Goal: Complete application form

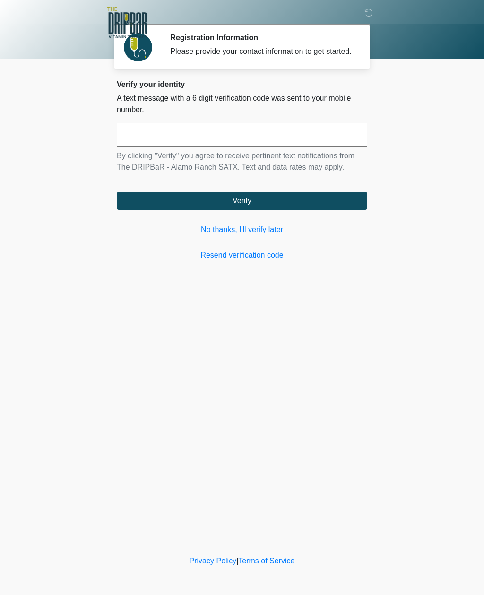
click at [124, 146] on input "text" at bounding box center [242, 135] width 251 height 24
type input "******"
click at [191, 210] on button "Verify" at bounding box center [242, 201] width 251 height 18
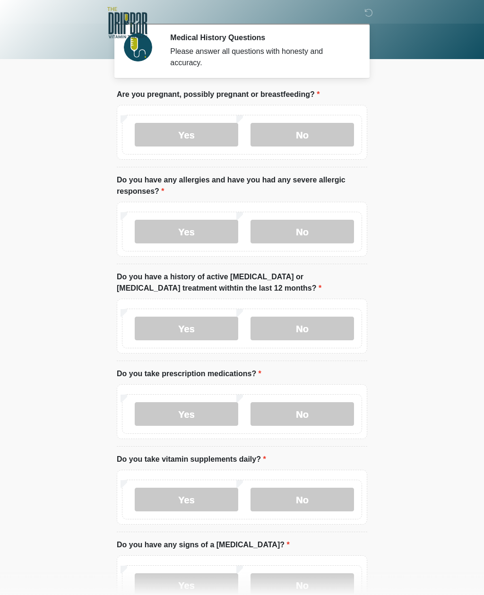
click at [291, 144] on label "No" at bounding box center [303, 135] width 104 height 24
click at [170, 226] on label "Yes" at bounding box center [187, 232] width 104 height 24
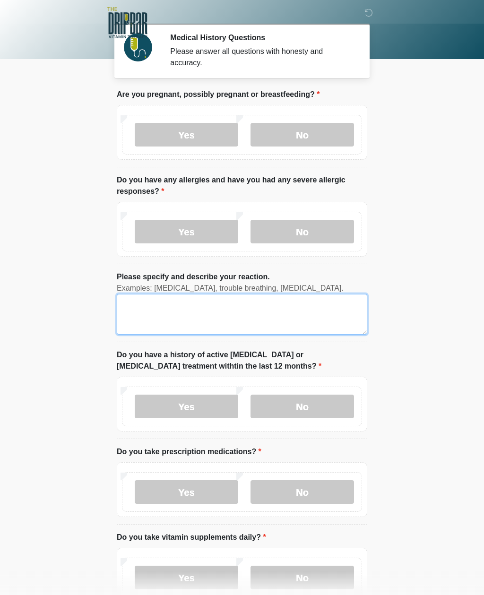
click at [134, 303] on textarea "Please specify and describe your reaction." at bounding box center [242, 314] width 251 height 41
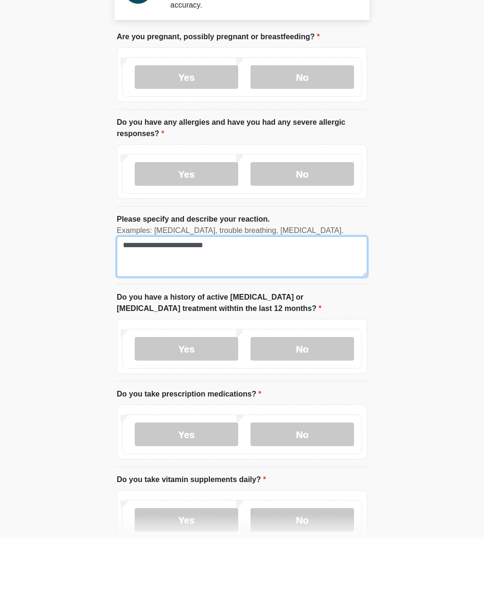
type textarea "**********"
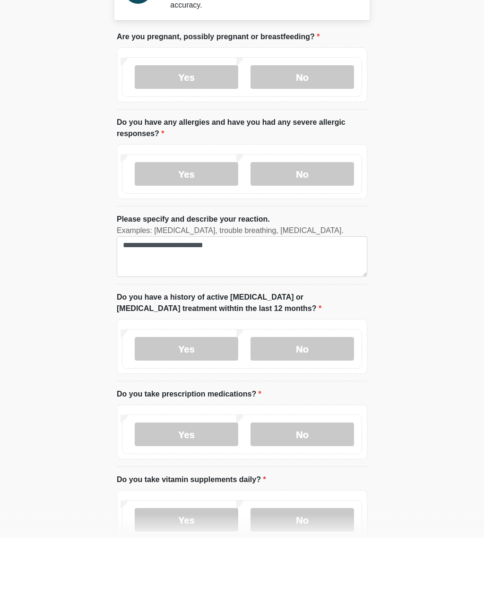
click at [297, 395] on label "No" at bounding box center [303, 407] width 104 height 24
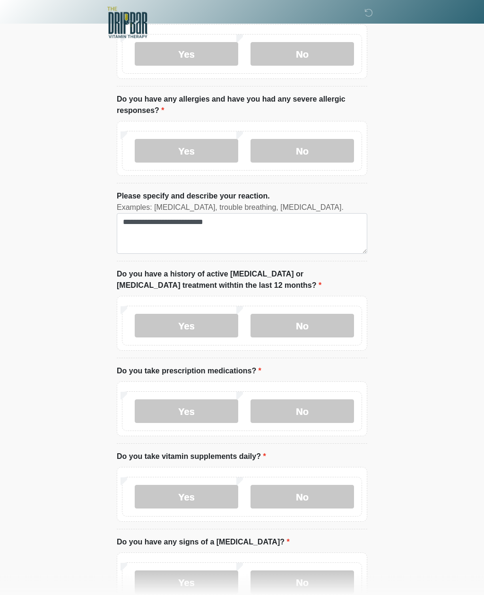
scroll to position [81, 0]
click at [191, 411] on label "Yes" at bounding box center [187, 412] width 104 height 24
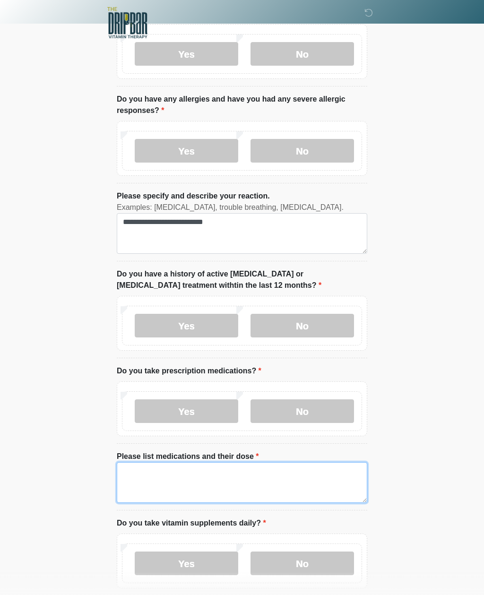
click at [128, 464] on textarea "Please list medications and their dose" at bounding box center [242, 482] width 251 height 41
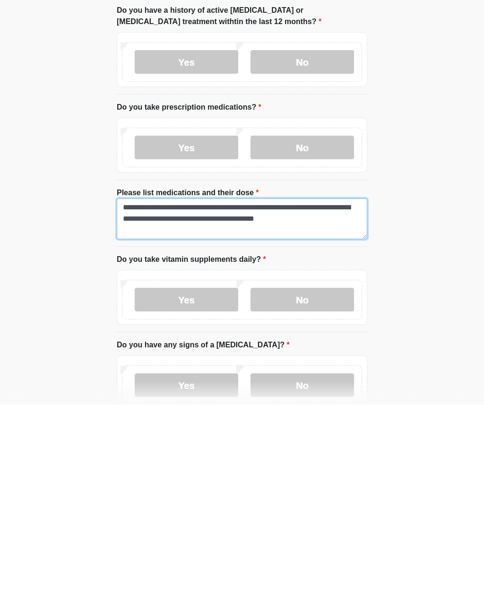
type textarea "**********"
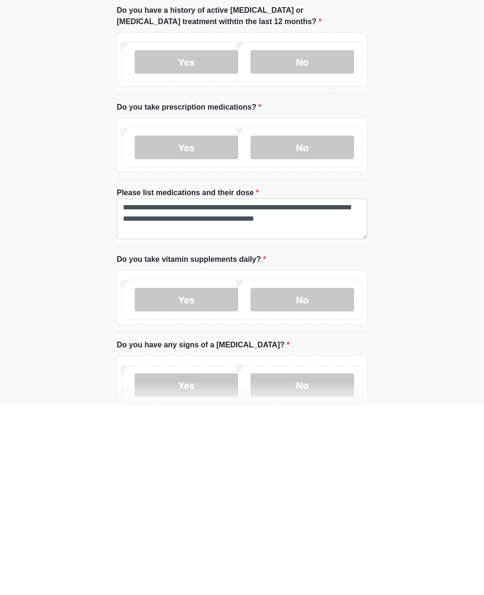
click at [179, 478] on label "Yes" at bounding box center [187, 490] width 104 height 24
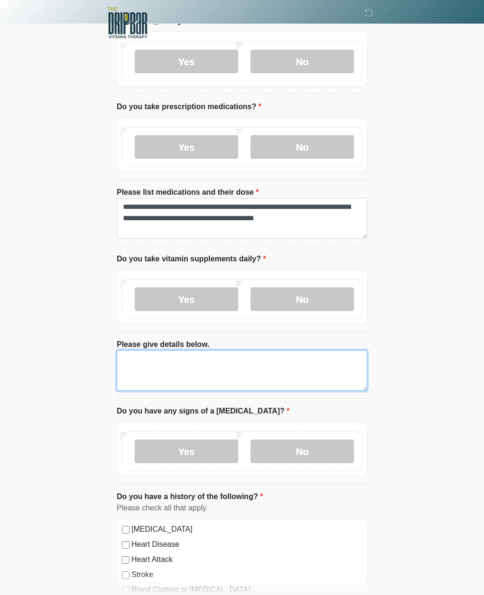
click at [135, 352] on textarea "Please give details below." at bounding box center [242, 370] width 251 height 41
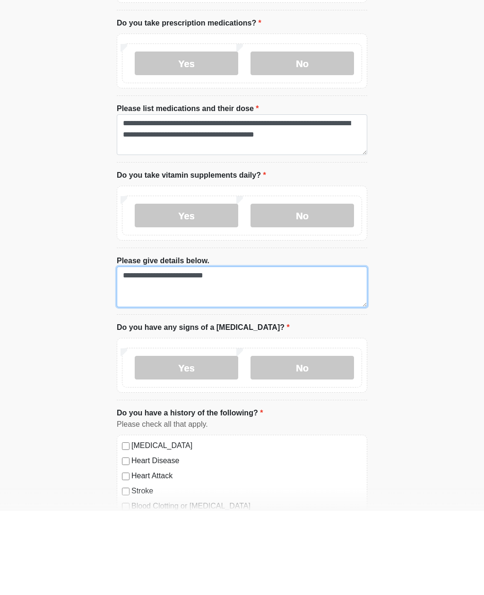
type textarea "**********"
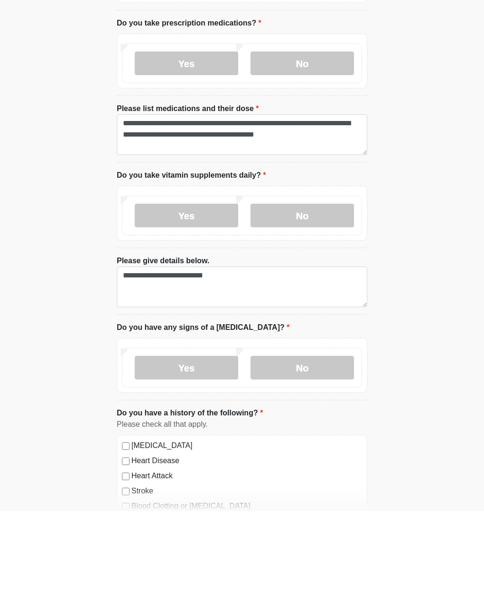
click at [284, 440] on label "No" at bounding box center [303, 452] width 104 height 24
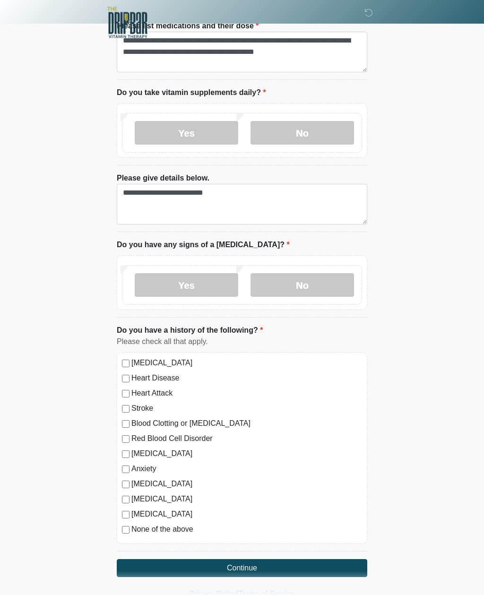
scroll to position [512, 0]
click at [236, 564] on button "Continue" at bounding box center [242, 568] width 251 height 18
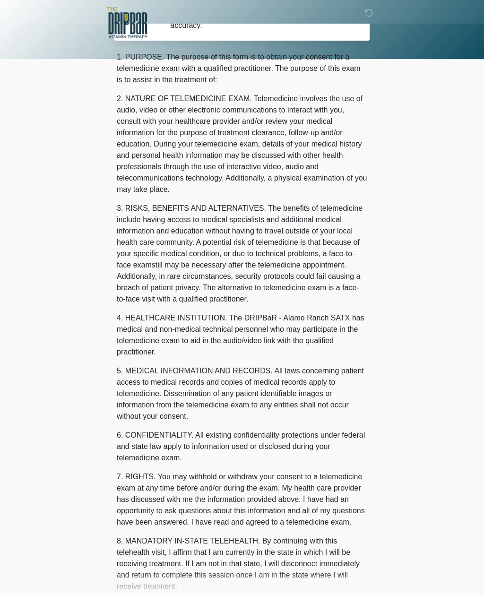
scroll to position [0, 0]
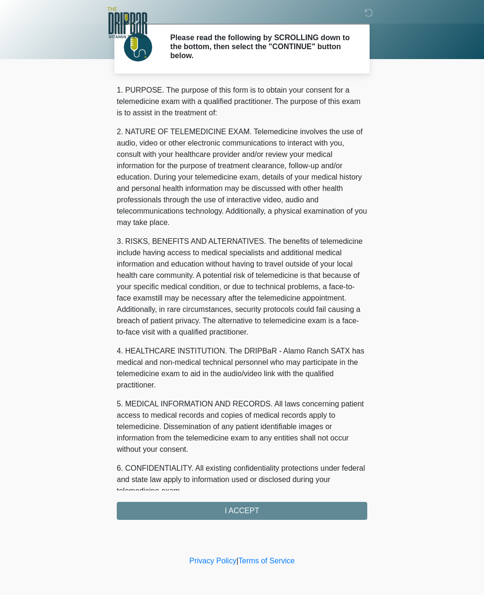
click at [218, 507] on div "1. PURPOSE. The purpose of this form is to obtain your consent for a telemedici…" at bounding box center [242, 302] width 251 height 435
click at [241, 510] on div "1. PURPOSE. The purpose of this form is to obtain your consent for a telemedici…" at bounding box center [242, 302] width 251 height 435
click at [245, 509] on div "1. PURPOSE. The purpose of this form is to obtain your consent for a telemedici…" at bounding box center [242, 302] width 251 height 435
click at [237, 512] on div "1. PURPOSE. The purpose of this form is to obtain your consent for a telemedici…" at bounding box center [242, 302] width 251 height 435
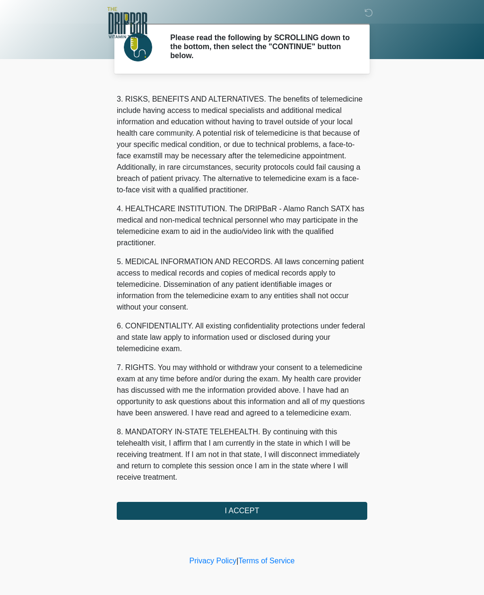
scroll to position [154, 0]
click at [232, 507] on button "I ACCEPT" at bounding box center [242, 511] width 251 height 18
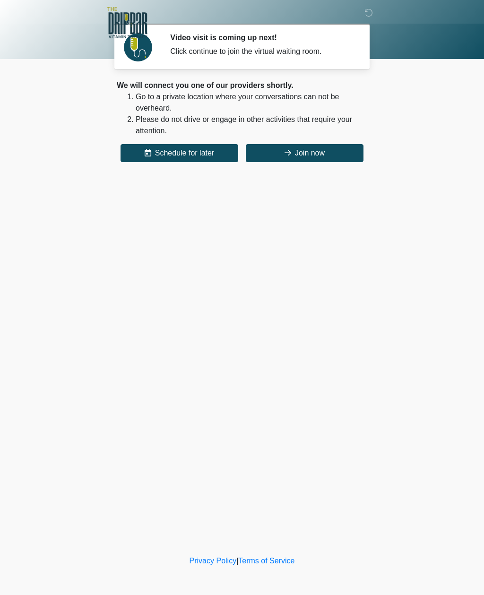
click at [302, 156] on button "Join now" at bounding box center [305, 153] width 118 height 18
